Goal: Task Accomplishment & Management: Complete application form

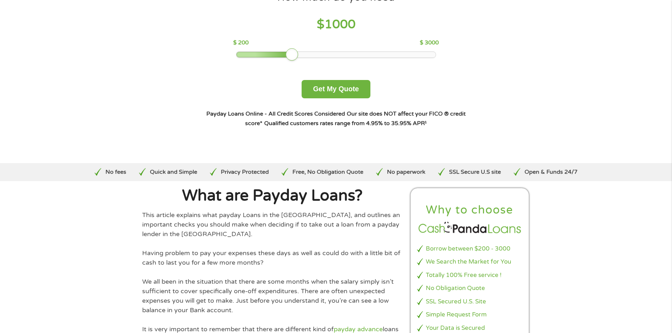
scroll to position [141, 0]
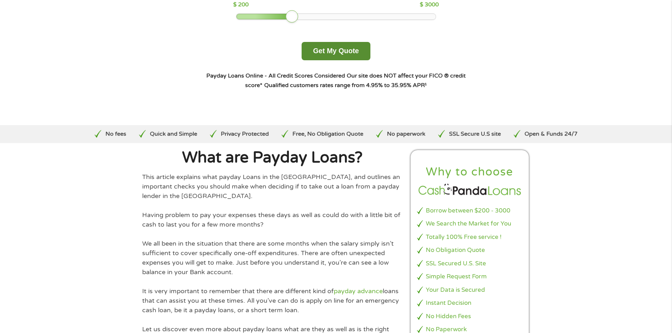
click at [329, 55] on button "Get My Quote" at bounding box center [336, 51] width 69 height 18
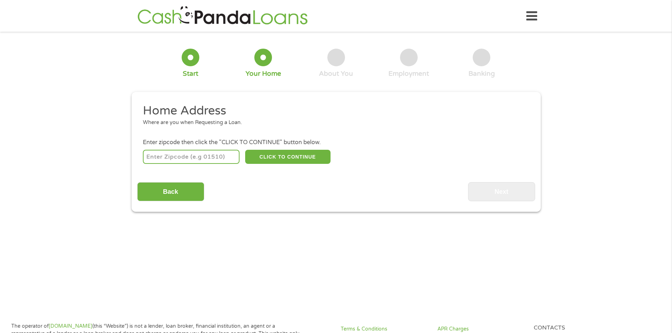
scroll to position [2, 0]
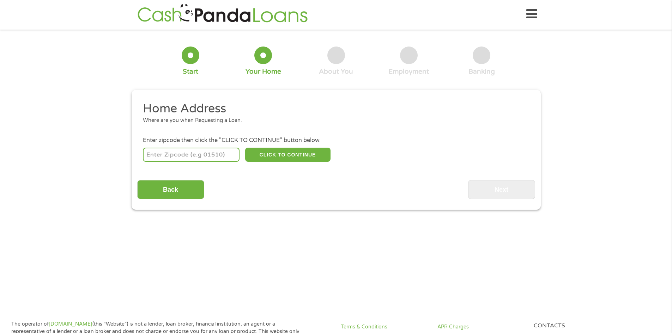
click at [180, 153] on input "number" at bounding box center [191, 155] width 97 height 14
type input "98374"
click at [283, 151] on button "CLICK TO CONTINUE" at bounding box center [287, 155] width 85 height 14
type input "98374"
type input "Puyallup"
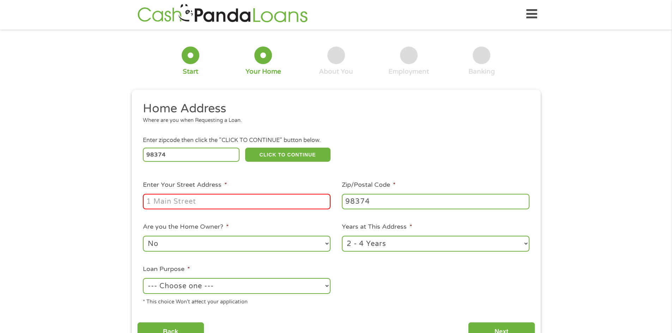
click at [207, 201] on input "Enter Your Street Address *" at bounding box center [237, 202] width 188 height 16
type input "[STREET_ADDRESS]"
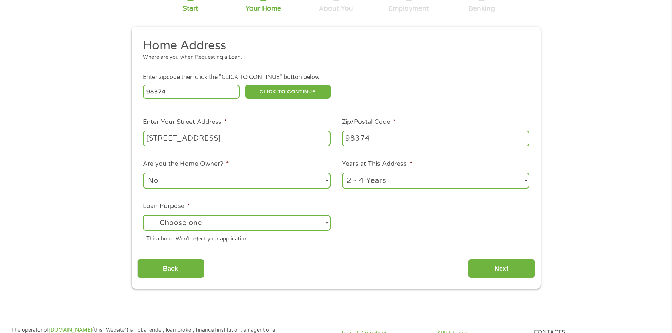
scroll to position [73, 0]
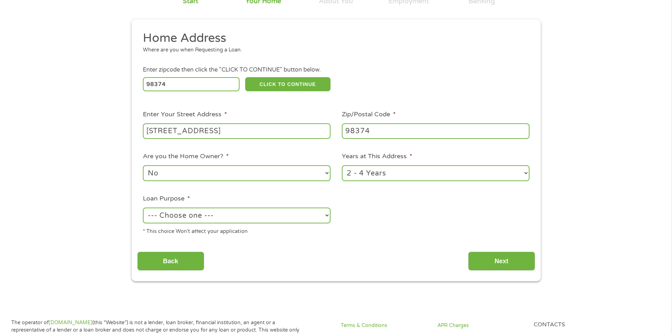
click at [204, 217] on select "--- Choose one --- Pay Bills Debt Consolidation Home Improvement Major Purchase…" at bounding box center [237, 216] width 188 height 16
select select "debtconsolidation"
click at [143, 208] on select "--- Choose one --- Pay Bills Debt Consolidation Home Improvement Major Purchase…" at bounding box center [237, 216] width 188 height 16
click at [474, 261] on input "Next" at bounding box center [501, 261] width 67 height 19
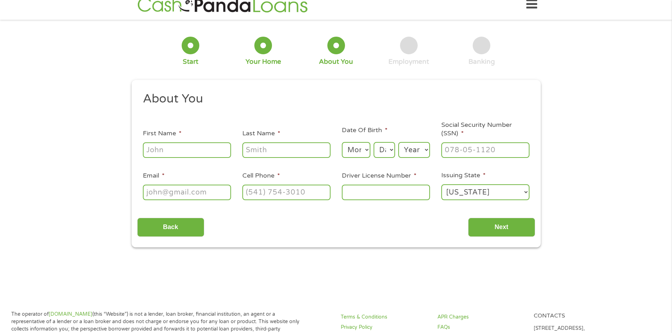
scroll to position [2, 0]
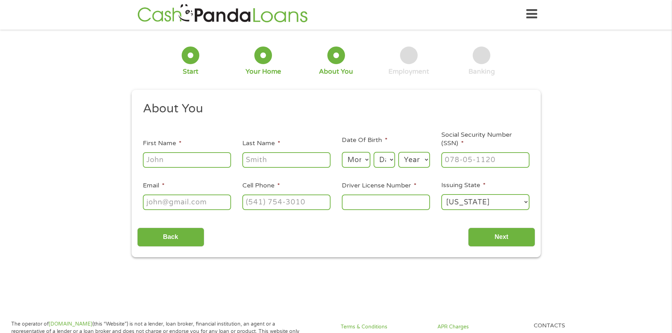
click at [202, 163] on input "First Name *" at bounding box center [187, 160] width 88 height 16
type input "[PERSON_NAME]"
type input "[EMAIL_ADDRESS][DOMAIN_NAME]"
type input "[PHONE_NUMBER]"
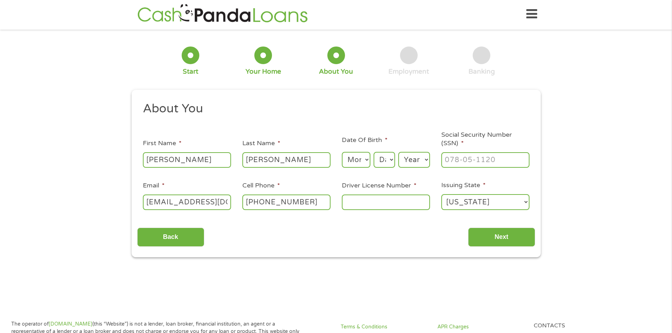
click at [368, 201] on input "Driver License Number *" at bounding box center [386, 203] width 88 height 16
click at [454, 160] on input "___-__-____" at bounding box center [485, 160] width 88 height 16
type input "260-33-3619"
click at [357, 156] on select "Month 1 2 3 4 5 6 7 8 9 10 11 12" at bounding box center [356, 160] width 29 height 16
select select "8"
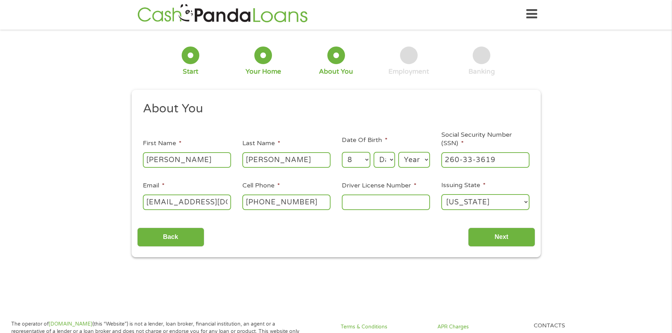
click at [342, 152] on select "Month 1 2 3 4 5 6 7 8 9 10 11 12" at bounding box center [356, 160] width 29 height 16
click at [386, 158] on select "Day 1 2 3 4 5 6 7 8 9 10 11 12 13 14 15 16 17 18 19 20 21 22 23 24 25 26 27 28 …" at bounding box center [384, 160] width 21 height 16
select select "10"
click at [374, 152] on select "Day 1 2 3 4 5 6 7 8 9 10 11 12 13 14 15 16 17 18 19 20 21 22 23 24 25 26 27 28 …" at bounding box center [384, 160] width 21 height 16
click at [424, 161] on select "Year [DATE] 2006 2005 2004 2003 2002 2001 2000 1999 1998 1997 1996 1995 1994 19…" at bounding box center [414, 160] width 32 height 16
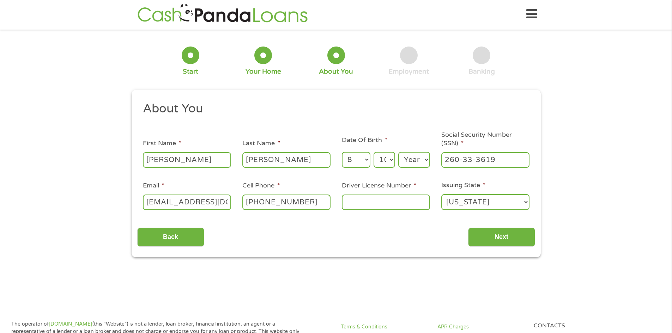
select select "1978"
click at [398, 152] on select "Year [DATE] 2006 2005 2004 2003 2002 2001 2000 1999 1998 1997 1996 1995 1994 19…" at bounding box center [414, 160] width 32 height 16
click at [385, 202] on input "Driver License Number *" at bounding box center [386, 203] width 88 height 16
type input "062195271"
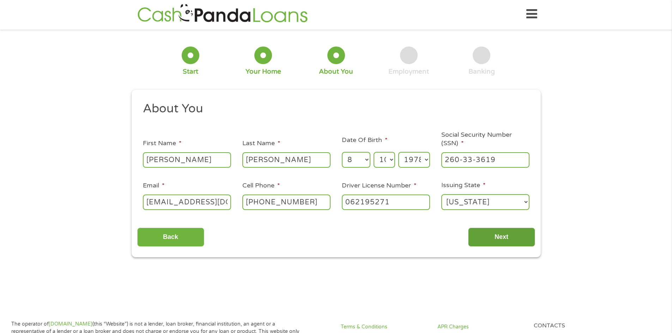
click at [492, 242] on input "Next" at bounding box center [501, 237] width 67 height 19
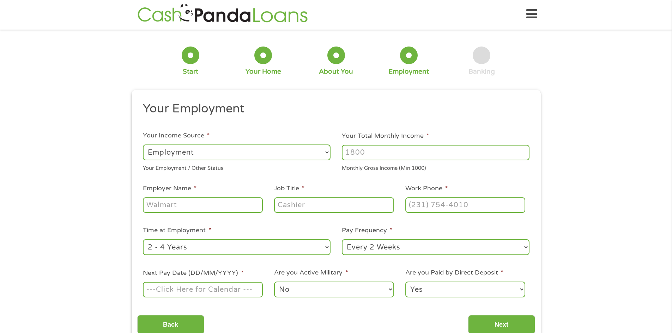
scroll to position [3, 3]
click at [205, 203] on input "Employer Name *" at bounding box center [203, 206] width 120 height 16
type input "aerotek"
click at [303, 207] on input "Job Title *" at bounding box center [334, 206] width 120 height 16
type input "manager"
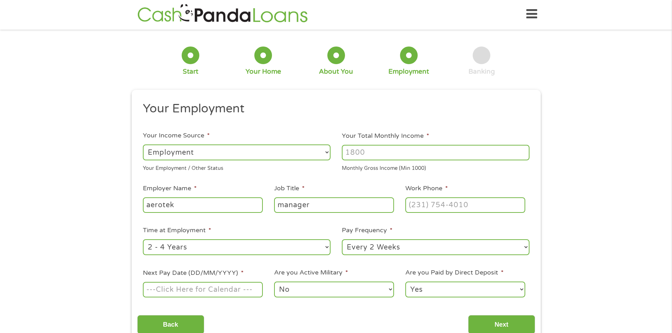
click at [365, 154] on input "Your Total Monthly Income *" at bounding box center [436, 153] width 188 height 16
type input "6500"
click at [507, 134] on li "Your Total Monthly Income * 6500 Monthly Gross Income (Min 1000)" at bounding box center [435, 151] width 199 height 41
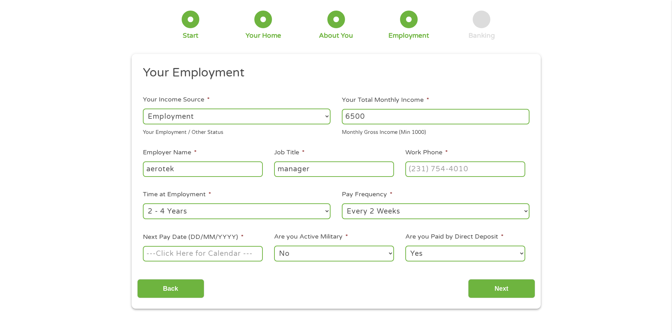
scroll to position [108, 0]
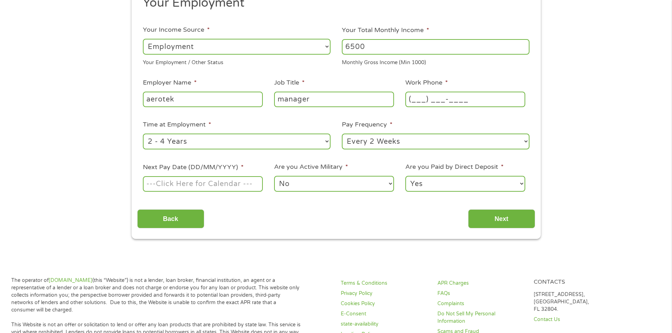
click at [416, 101] on input "(___) ___-____" at bounding box center [465, 100] width 120 height 16
type input "[PHONE_NUMBER]"
click at [490, 69] on ul "Your Employment Your Income Source * --- Choose one --- Employment [DEMOGRAPHIC…" at bounding box center [336, 97] width 398 height 204
click at [481, 139] on select "--- Choose one --- Every 2 Weeks Every Week Monthly Semi-Monthly" at bounding box center [436, 142] width 188 height 16
select select "weekly"
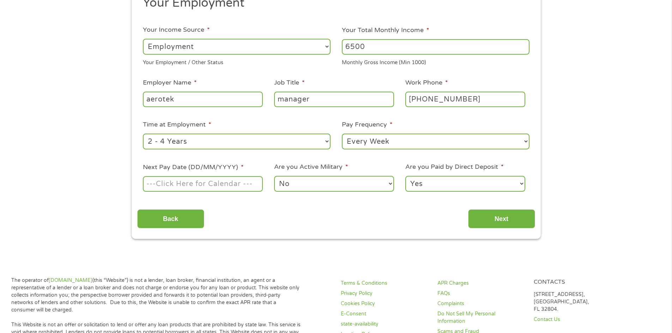
click at [342, 134] on select "--- Choose one --- Every 2 Weeks Every Week Monthly Semi-Monthly" at bounding box center [436, 142] width 188 height 16
click at [389, 161] on ul "Your Employment Your Income Source * --- Choose one --- Employment [DEMOGRAPHIC…" at bounding box center [336, 97] width 398 height 204
click at [173, 184] on input "Next Pay Date (DD/MM/YYYY) *" at bounding box center [203, 184] width 120 height 16
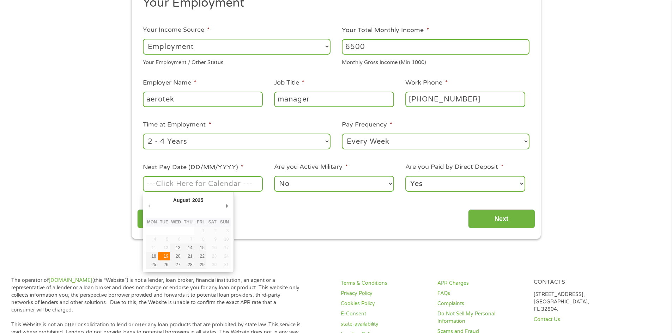
type input "[DATE]"
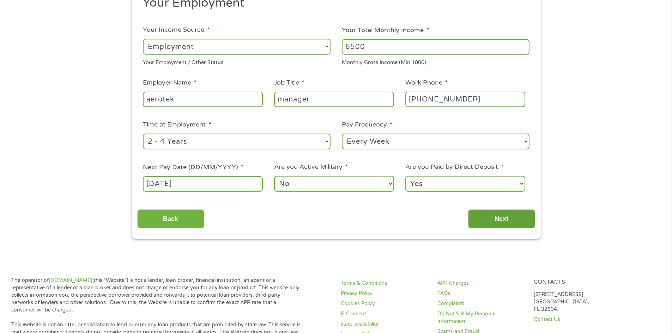
click at [492, 211] on input "Next" at bounding box center [501, 219] width 67 height 19
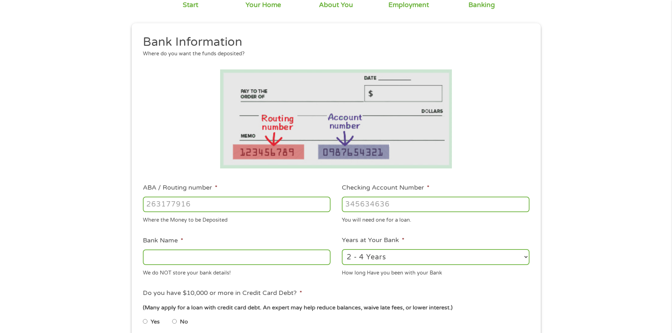
scroll to position [73, 0]
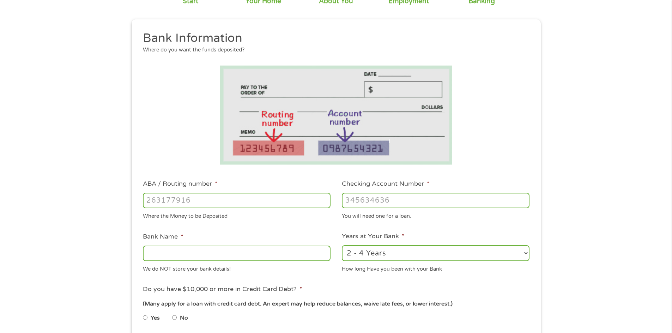
click at [196, 203] on input "ABA / Routing number *" at bounding box center [237, 201] width 188 height 16
type input "031101279"
type input "THE BANCORP BANK"
type input "031101279"
click at [349, 201] on input "Checking Account Number *" at bounding box center [436, 201] width 188 height 16
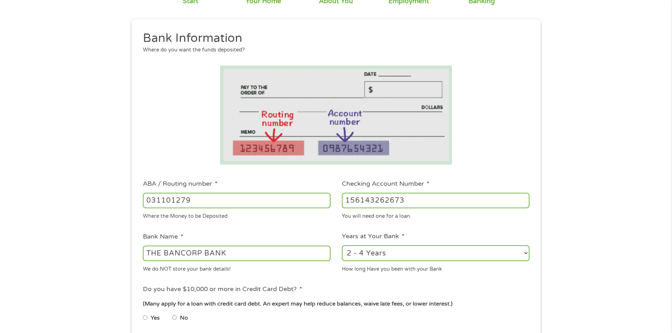
type input "156143262673"
click at [492, 158] on li at bounding box center [336, 115] width 398 height 99
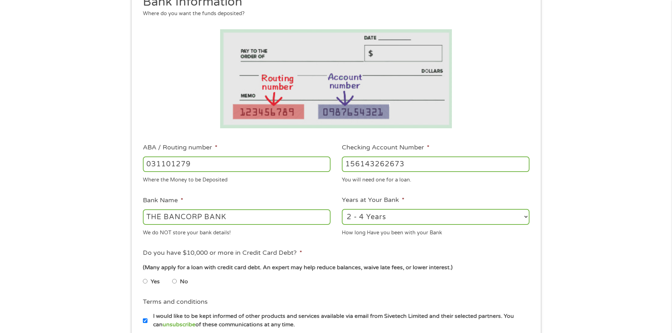
scroll to position [214, 0]
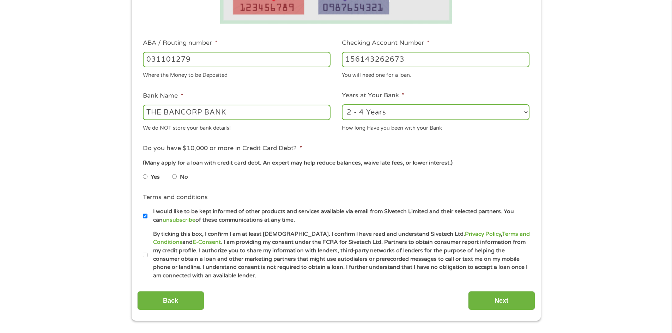
click at [174, 178] on input "No" at bounding box center [174, 177] width 5 height 12
radio input "true"
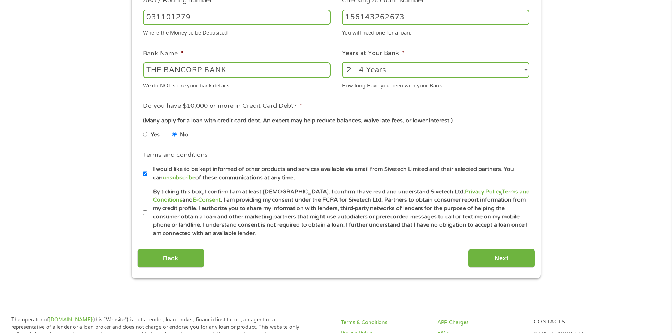
scroll to position [320, 0]
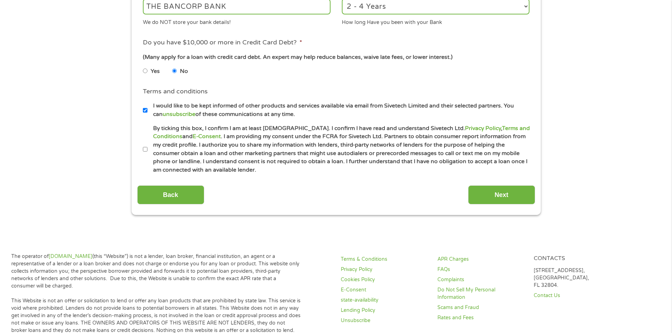
click at [147, 151] on label "By ticking this box, I confirm I am at least [DEMOGRAPHIC_DATA]. I confirm I ha…" at bounding box center [339, 150] width 384 height 50
click at [147, 151] on input "By ticking this box, I confirm I am at least [DEMOGRAPHIC_DATA]. I confirm I ha…" at bounding box center [145, 149] width 5 height 12
checkbox input "true"
click at [492, 190] on input "Next" at bounding box center [501, 195] width 67 height 19
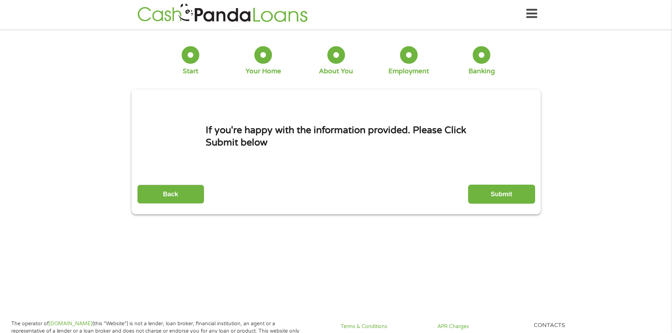
scroll to position [2, 0]
click at [487, 190] on input "Submit" at bounding box center [501, 194] width 67 height 19
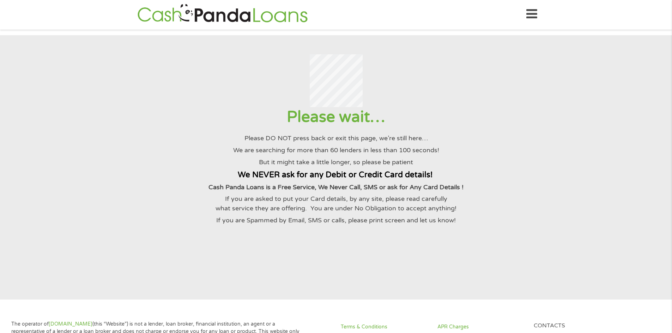
scroll to position [0, 0]
